Goal: Information Seeking & Learning: Learn about a topic

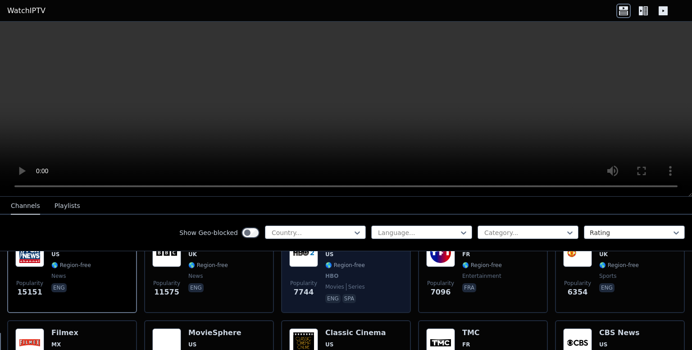
scroll to position [597, 0]
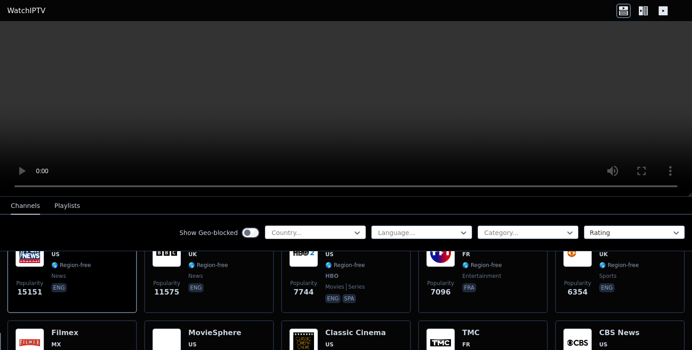
click at [319, 229] on div at bounding box center [312, 232] width 82 height 9
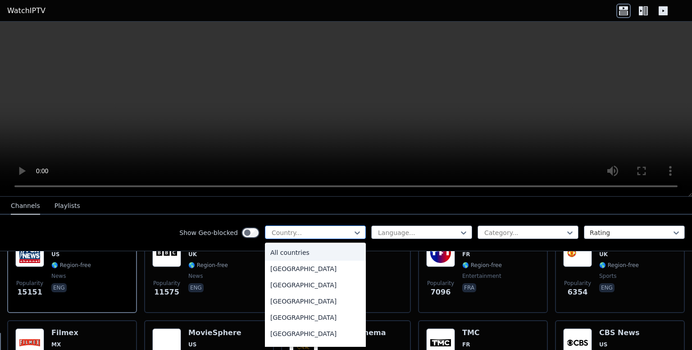
click at [321, 232] on div at bounding box center [312, 232] width 82 height 9
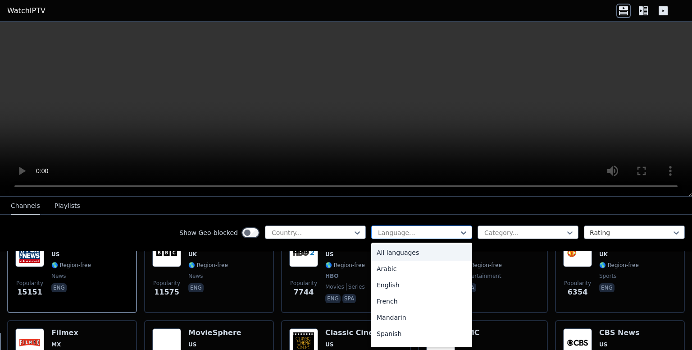
click at [397, 233] on div at bounding box center [418, 232] width 82 height 9
click at [404, 267] on div "Arabic" at bounding box center [421, 268] width 101 height 16
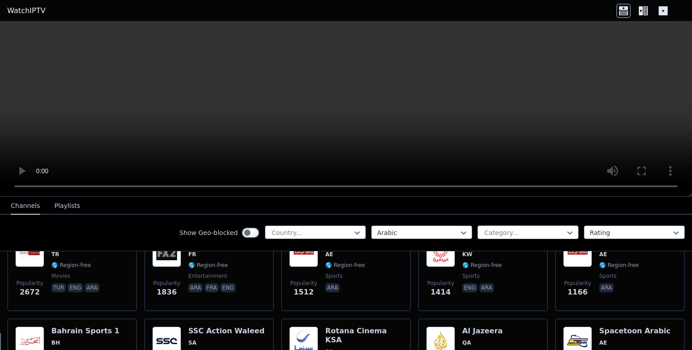
click at [542, 237] on div "Category..." at bounding box center [528, 232] width 101 height 14
type input "*"
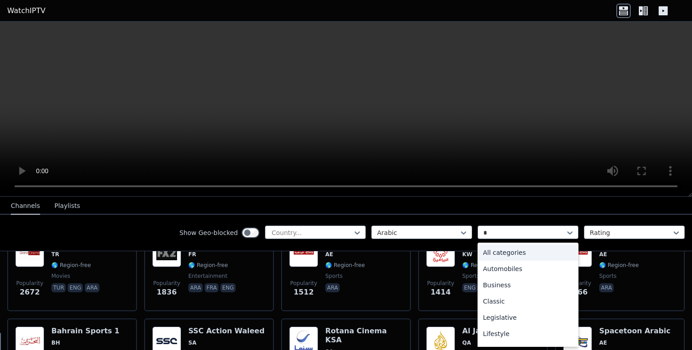
type input "**"
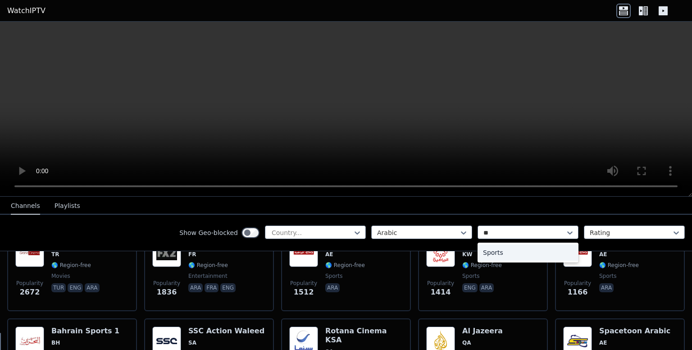
click at [529, 256] on div "Sports" at bounding box center [528, 252] width 101 height 16
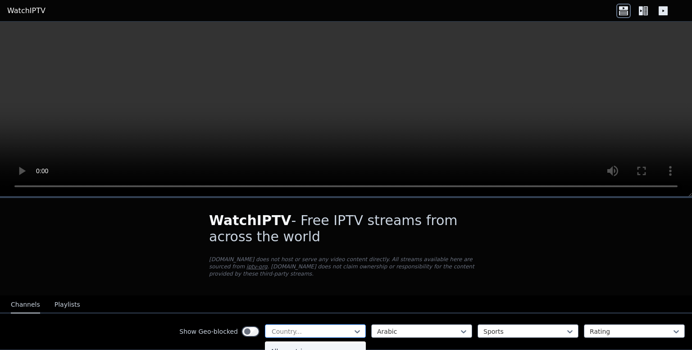
click at [330, 327] on div at bounding box center [312, 331] width 82 height 9
click at [459, 327] on icon at bounding box center [463, 331] width 9 height 9
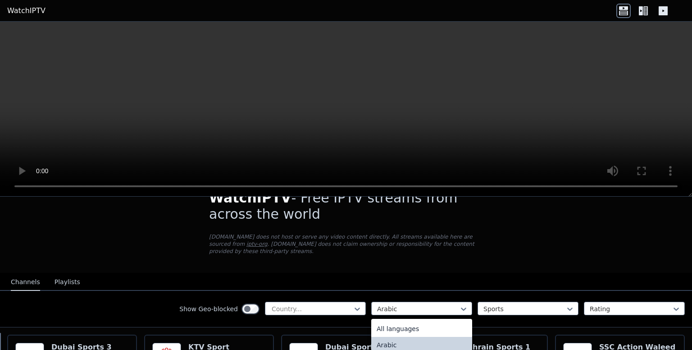
scroll to position [90, 0]
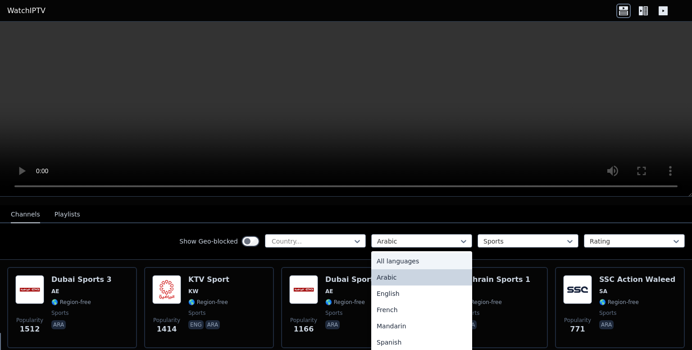
click at [409, 253] on div "All languages" at bounding box center [421, 261] width 101 height 16
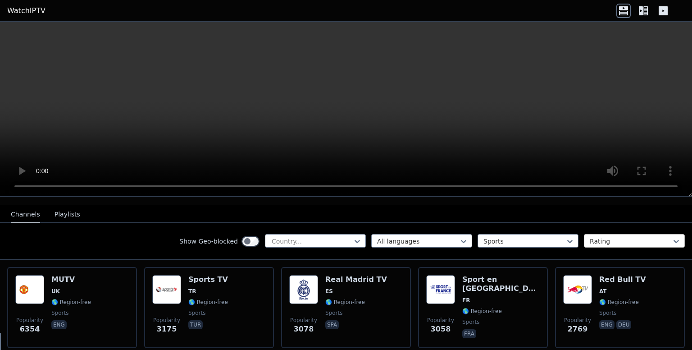
click at [617, 234] on div "Rating" at bounding box center [634, 241] width 101 height 14
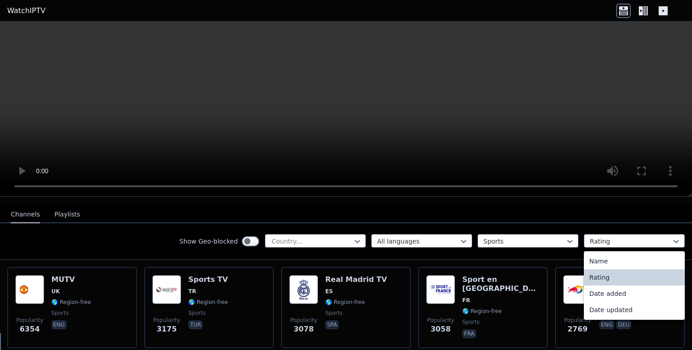
click at [485, 223] on div "Show Geo-blocked Country... All languages Sports 4 results available. Use Up an…" at bounding box center [346, 241] width 692 height 37
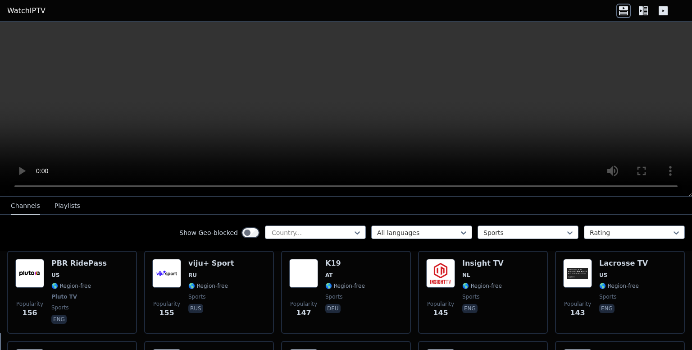
scroll to position [1667, 0]
